Goal: Information Seeking & Learning: Compare options

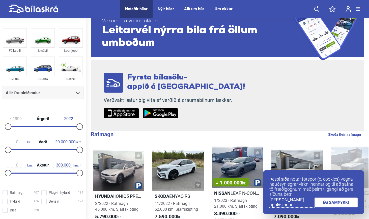
scroll to position [25, 0]
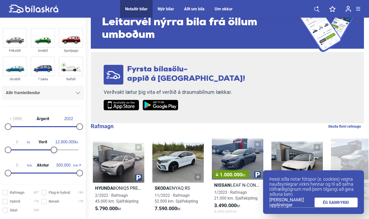
drag, startPoint x: 78, startPoint y: 151, endPoint x: 53, endPoint y: 151, distance: 25.2
click at [53, 151] on div at bounding box center [54, 150] width 7 height 7
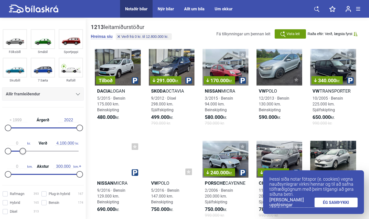
drag, startPoint x: 53, startPoint y: 151, endPoint x: 22, endPoint y: 152, distance: 30.5
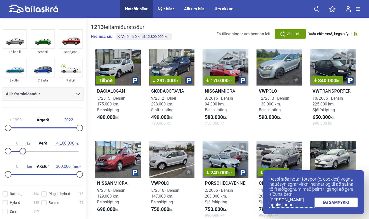
click at [22, 152] on div at bounding box center [22, 151] width 7 height 7
type input "2.000.000"
drag, startPoint x: 22, startPoint y: 152, endPoint x: 15, endPoint y: 151, distance: 7.3
click at [15, 151] on div at bounding box center [15, 151] width 7 height 7
drag, startPoint x: 78, startPoint y: 175, endPoint x: 48, endPoint y: 174, distance: 29.8
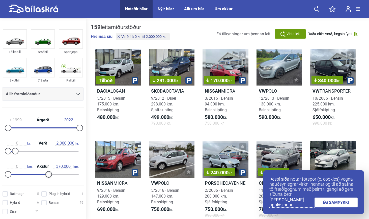
click at [48, 174] on div at bounding box center [48, 174] width 7 height 7
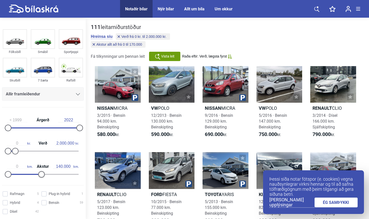
type input "130.000"
drag, startPoint x: 48, startPoint y: 174, endPoint x: 39, endPoint y: 174, distance: 8.8
click at [39, 174] on div at bounding box center [39, 174] width 7 height 7
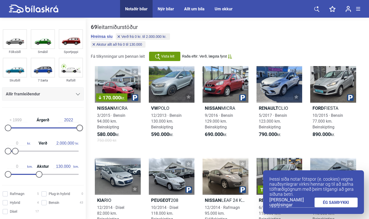
drag, startPoint x: 77, startPoint y: 129, endPoint x: 87, endPoint y: 128, distance: 9.9
click at [87, 128] on div "Fólksbíll Smábíl Sportjeppi Skutbíll 7 Sæta Rafbíll Allir framleiðendur [PERSON…" at bounding box center [184, 220] width 369 height 402
type input "2016"
drag, startPoint x: 9, startPoint y: 128, endPoint x: 62, endPoint y: 128, distance: 52.7
click at [62, 128] on div at bounding box center [61, 128] width 7 height 7
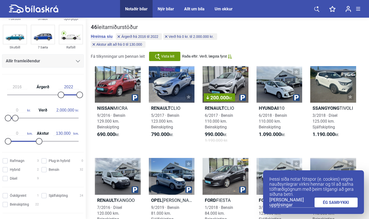
scroll to position [33, 0]
click at [43, 172] on input "Bensín 32" at bounding box center [63, 169] width 42 height 5
checkbox input "true"
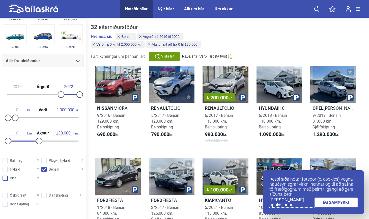
click at [6, 179] on input "Dísel 9" at bounding box center [21, 178] width 36 height 5
checkbox input "true"
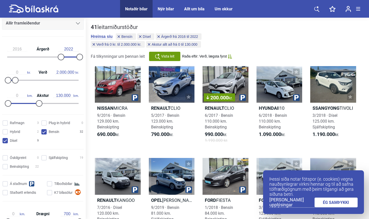
scroll to position [74, 0]
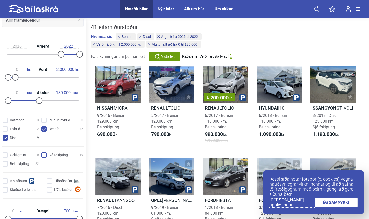
click at [46, 155] on input "Sjálfskipting 19" at bounding box center [63, 155] width 42 height 5
checkbox input "true"
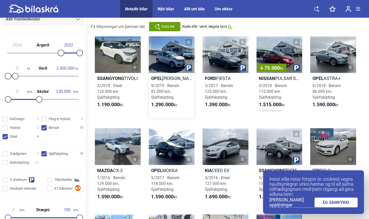
scroll to position [39, 0]
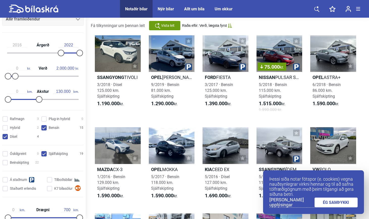
click at [339, 203] on link "ÉG SAMÞYKKI" at bounding box center [336, 203] width 43 height 10
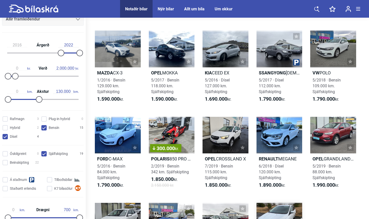
scroll to position [135, 0]
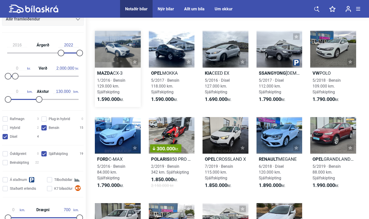
click at [115, 60] on div at bounding box center [118, 49] width 46 height 37
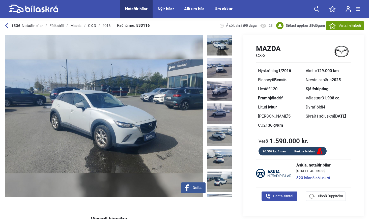
scroll to position [4, 0]
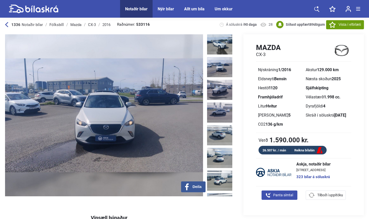
click at [218, 69] on img at bounding box center [219, 67] width 25 height 20
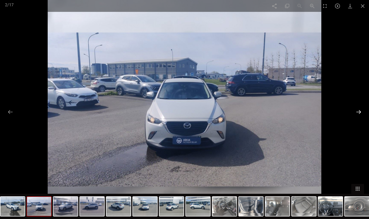
click at [361, 112] on button at bounding box center [359, 112] width 11 height 10
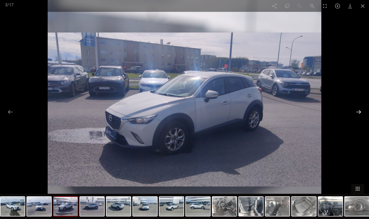
click at [361, 112] on button at bounding box center [359, 112] width 11 height 10
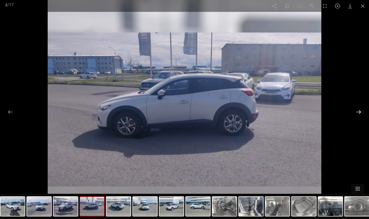
click at [361, 112] on button at bounding box center [359, 112] width 11 height 10
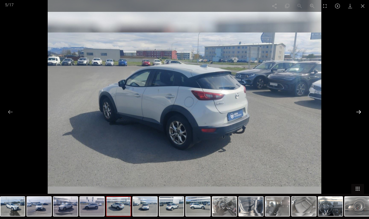
click at [360, 113] on button at bounding box center [359, 112] width 11 height 10
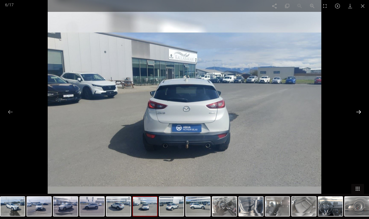
click at [360, 113] on button at bounding box center [359, 112] width 11 height 10
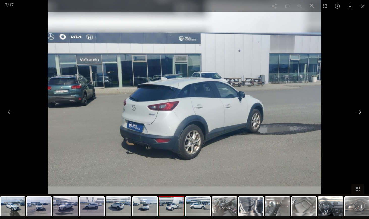
click at [360, 112] on button at bounding box center [359, 112] width 11 height 10
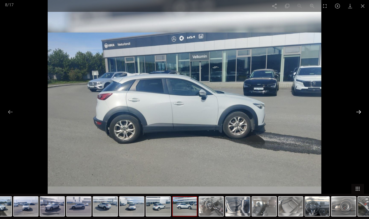
click at [360, 112] on button at bounding box center [359, 112] width 11 height 10
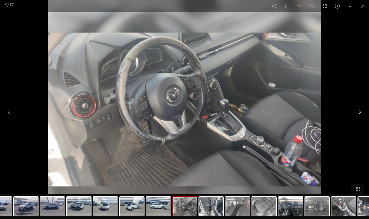
click at [360, 112] on button at bounding box center [359, 112] width 11 height 10
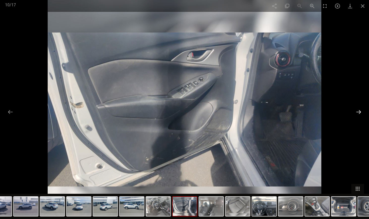
click at [360, 112] on button at bounding box center [359, 112] width 11 height 10
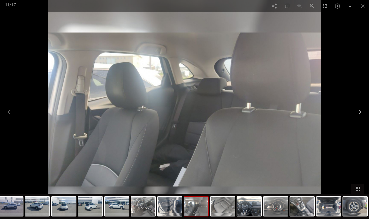
click at [360, 112] on button at bounding box center [359, 112] width 11 height 10
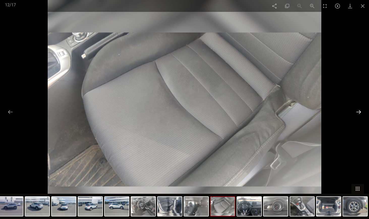
click at [360, 112] on button at bounding box center [359, 112] width 11 height 10
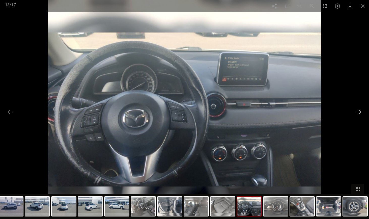
click at [360, 112] on button at bounding box center [359, 112] width 11 height 10
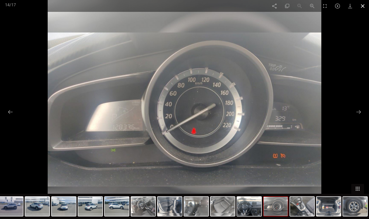
click at [364, 7] on span at bounding box center [363, 6] width 13 height 12
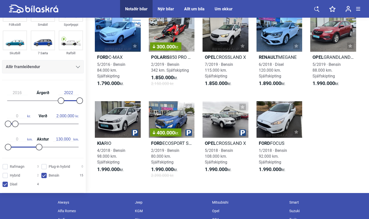
scroll to position [239, 0]
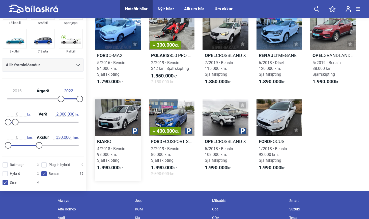
click at [123, 114] on div at bounding box center [118, 117] width 46 height 37
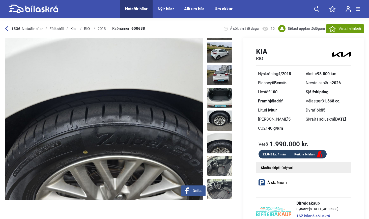
scroll to position [232, 0]
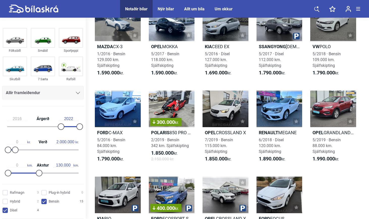
scroll to position [157, 0]
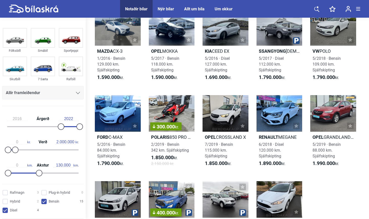
click at [75, 95] on div "Allir framleiðendur" at bounding box center [43, 92] width 74 height 7
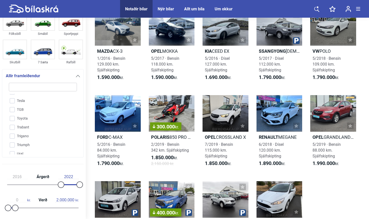
scroll to position [1198, 0]
click at [13, 117] on input "Toyota" at bounding box center [39, 121] width 69 height 9
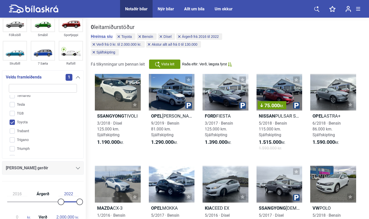
click at [164, 68] on div "Vista leit" at bounding box center [164, 64] width 31 height 9
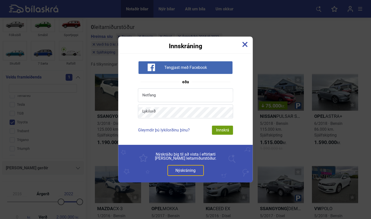
click at [244, 46] on img at bounding box center [245, 45] width 6 height 6
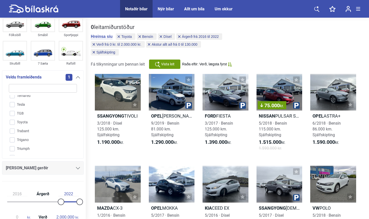
checkbox input "false"
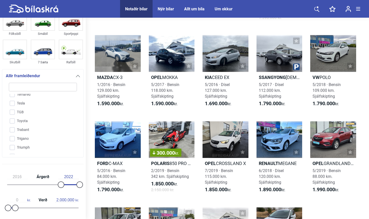
scroll to position [157, 0]
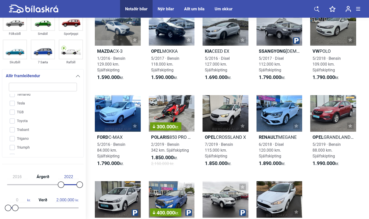
checkbox input "false"
